Goal: Task Accomplishment & Management: Manage account settings

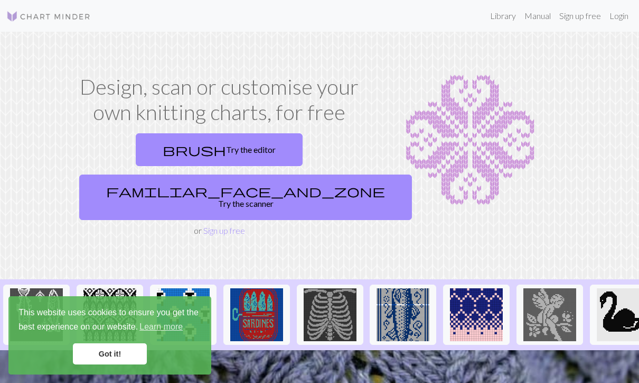
click at [620, 15] on link "Login" at bounding box center [619, 15] width 27 height 21
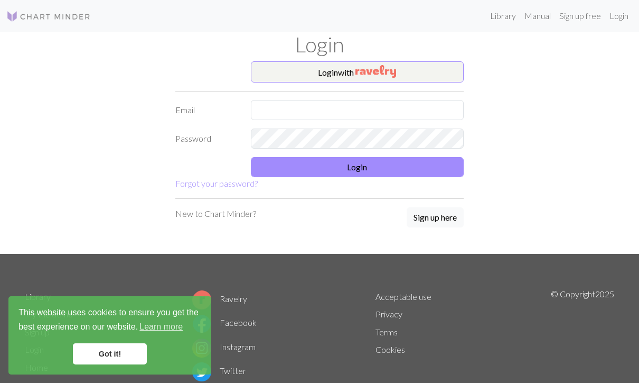
click at [435, 72] on button "Login with" at bounding box center [358, 71] width 214 height 21
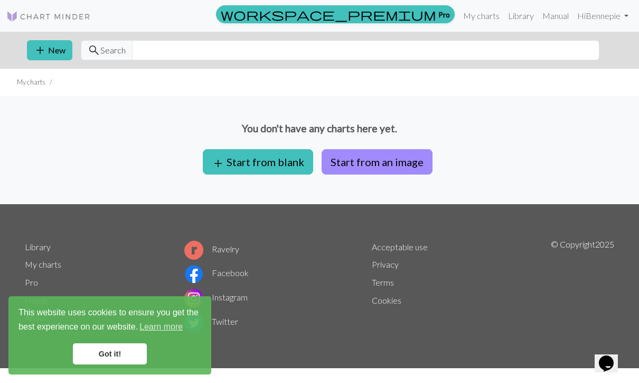
click at [609, 17] on link "Hi Bennepie" at bounding box center [603, 15] width 60 height 21
click at [580, 84] on link "Logout" at bounding box center [573, 79] width 34 height 21
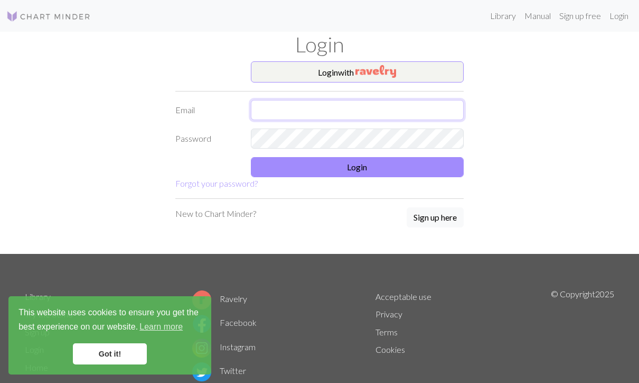
click at [382, 113] on input "text" at bounding box center [358, 110] width 214 height 20
type input "[EMAIL_ADDRESS][DOMAIN_NAME]"
click at [447, 161] on button "Login" at bounding box center [358, 167] width 214 height 20
